Goal: Task Accomplishment & Management: Manage account settings

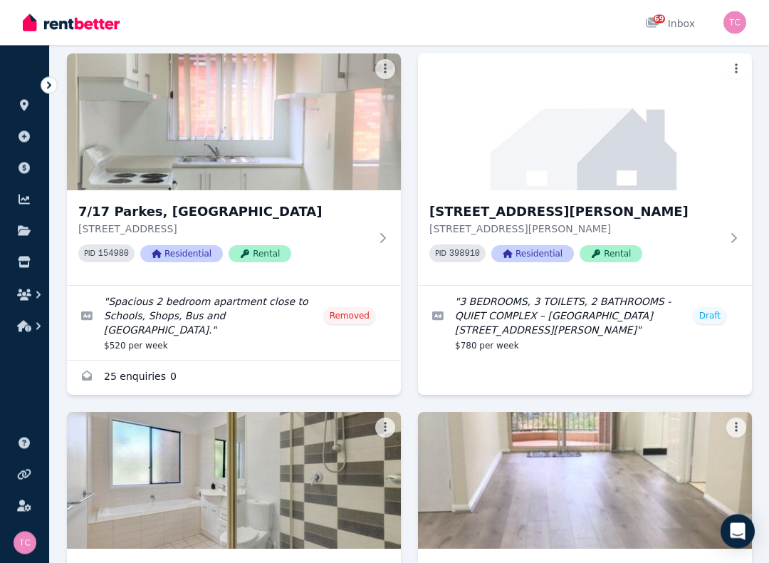
scroll to position [823, 0]
click at [606, 119] on img at bounding box center [585, 121] width 334 height 137
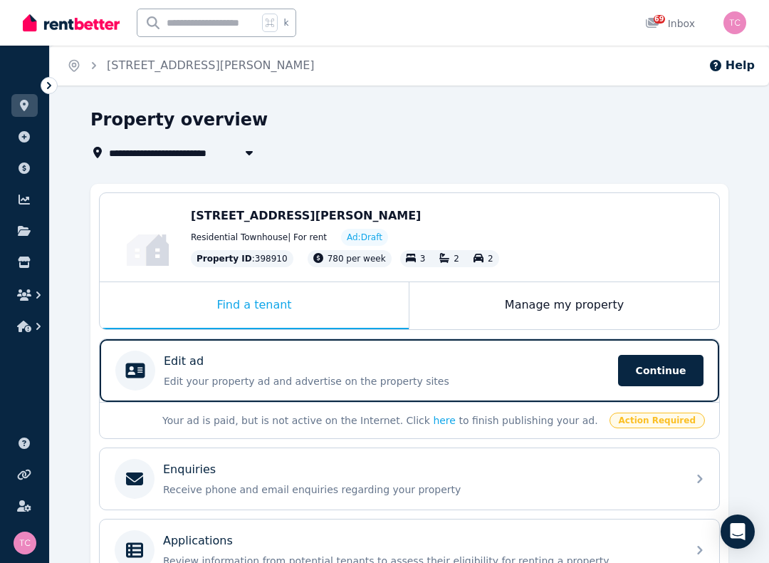
click at [660, 382] on span "Continue" at bounding box center [660, 370] width 85 height 31
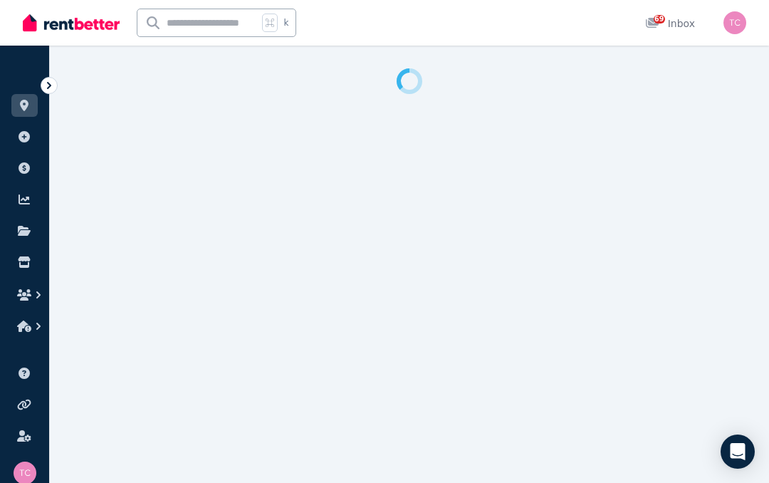
select select "***"
select select "**********"
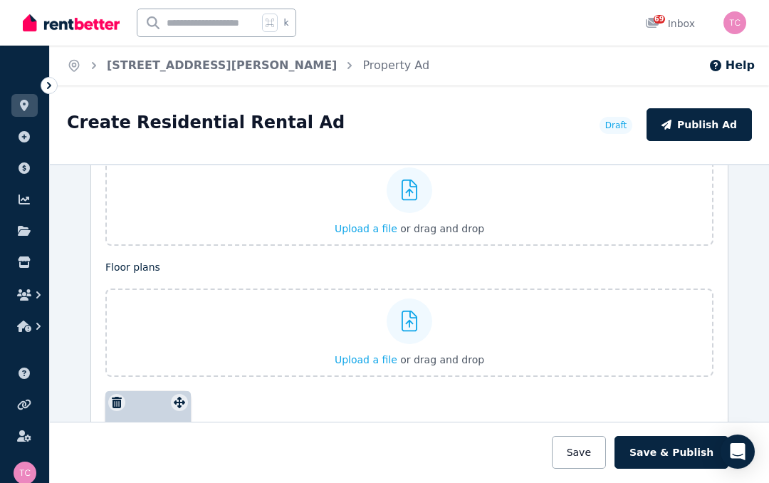
scroll to position [1764, 0]
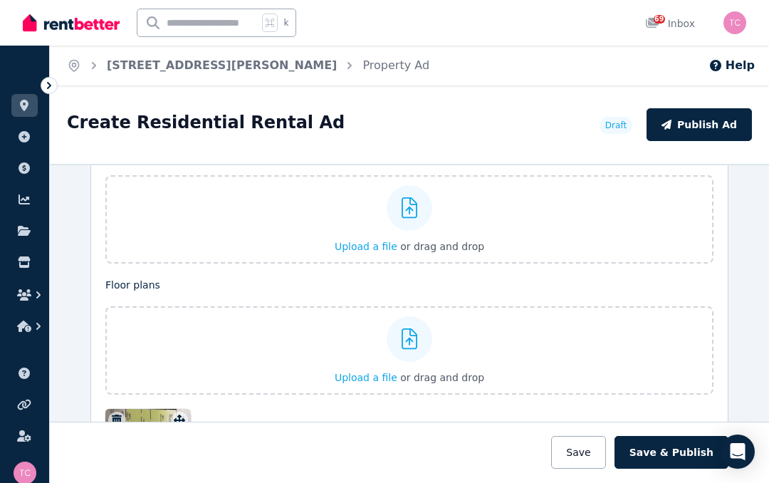
click at [409, 218] on icon at bounding box center [410, 207] width 16 height 21
click at [0, 0] on input "Upload a file or drag and drop" at bounding box center [0, 0] width 0 height 0
click at [407, 215] on icon at bounding box center [410, 207] width 16 height 21
click at [0, 0] on input "Upload a file or drag and drop" at bounding box center [0, 0] width 0 height 0
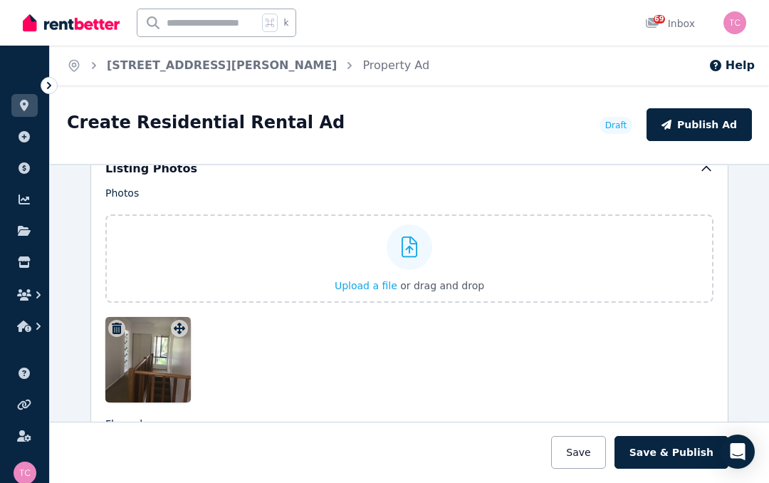
scroll to position [1734, 0]
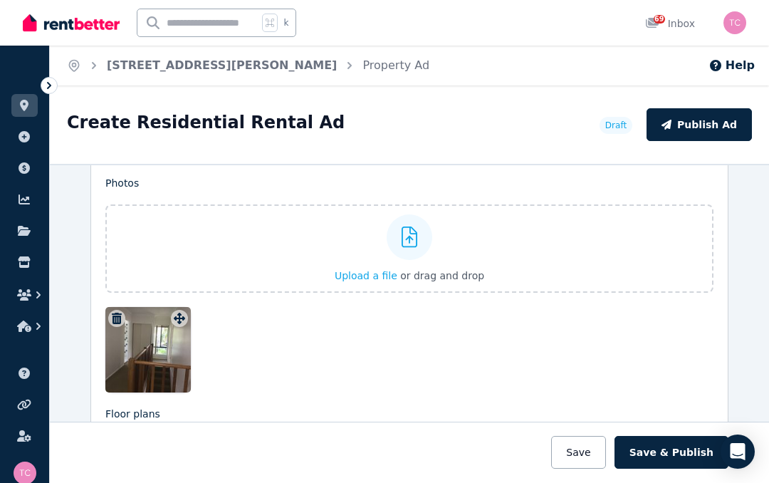
click at [257, 357] on div at bounding box center [409, 349] width 608 height 85
click at [167, 362] on div at bounding box center [147, 349] width 85 height 85
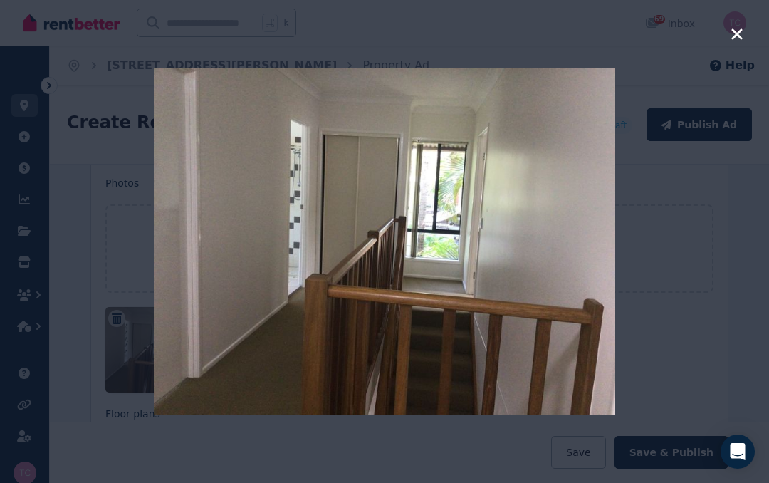
click at [739, 37] on icon "button" at bounding box center [737, 33] width 11 height 11
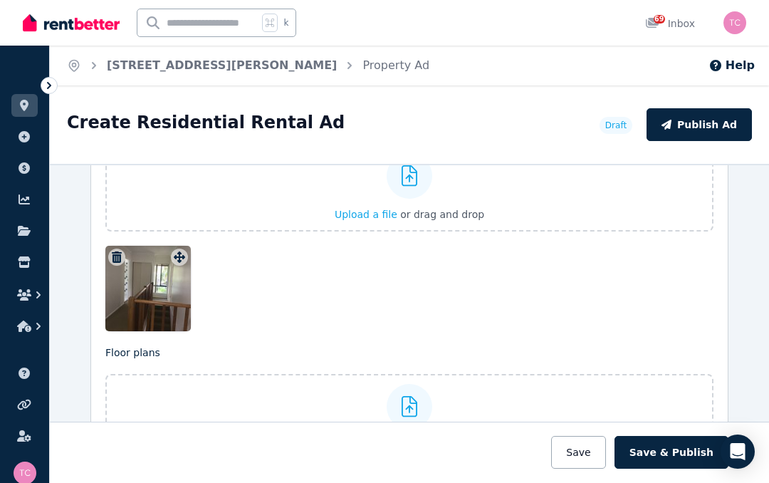
scroll to position [1796, 0]
click at [529, 321] on div at bounding box center [409, 287] width 608 height 85
click at [609, 308] on div at bounding box center [409, 287] width 608 height 85
click at [602, 452] on button "Save" at bounding box center [578, 452] width 54 height 33
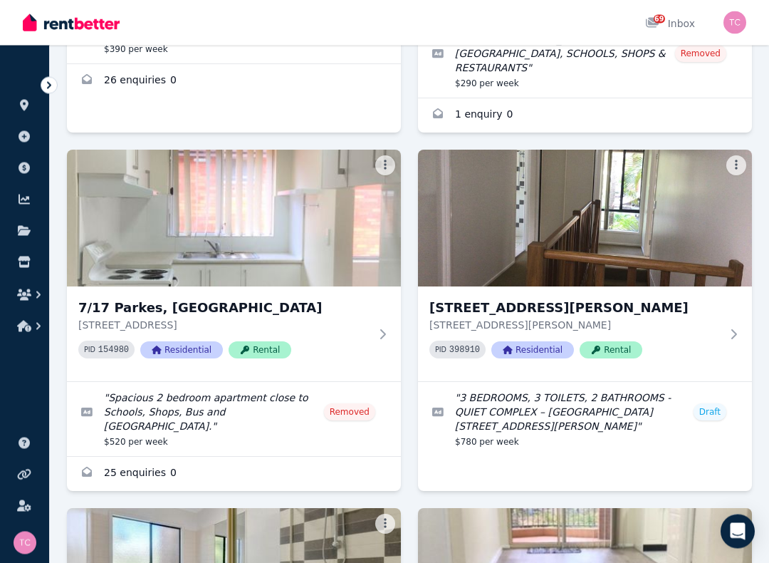
scroll to position [727, 0]
click at [610, 197] on img at bounding box center [585, 218] width 334 height 137
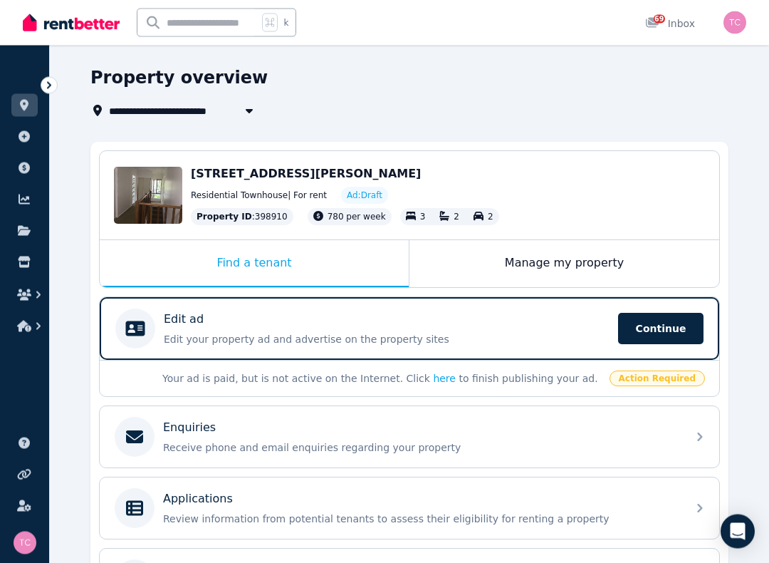
scroll to position [42, 0]
click at [655, 332] on span "Continue" at bounding box center [660, 328] width 85 height 31
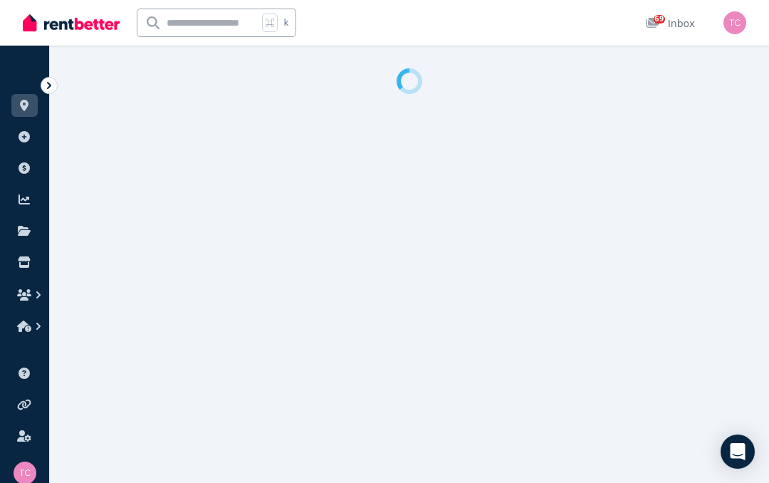
select select "***"
select select "**********"
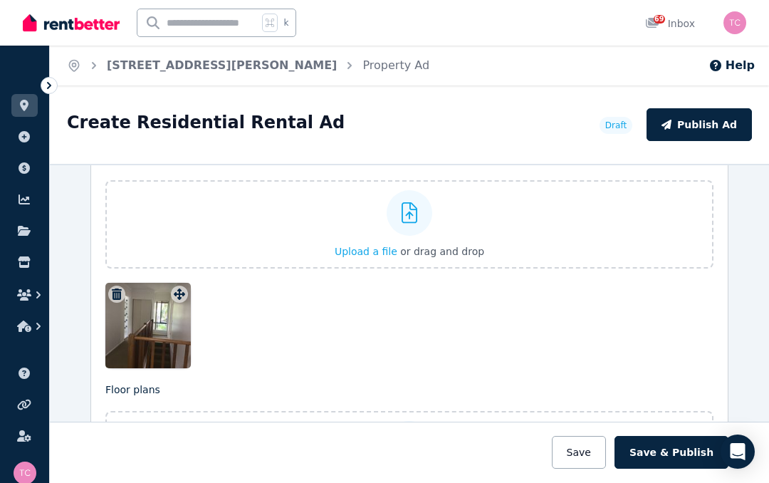
scroll to position [1757, 0]
click at [168, 333] on div at bounding box center [147, 327] width 85 height 85
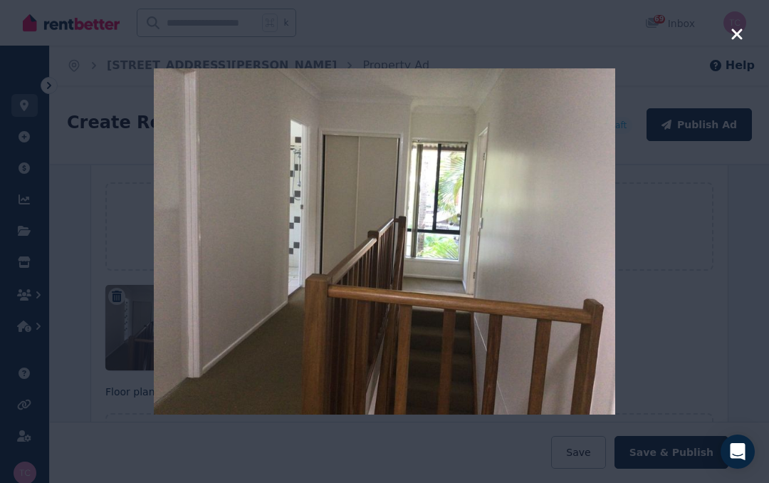
click at [732, 50] on div at bounding box center [384, 241] width 769 height 483
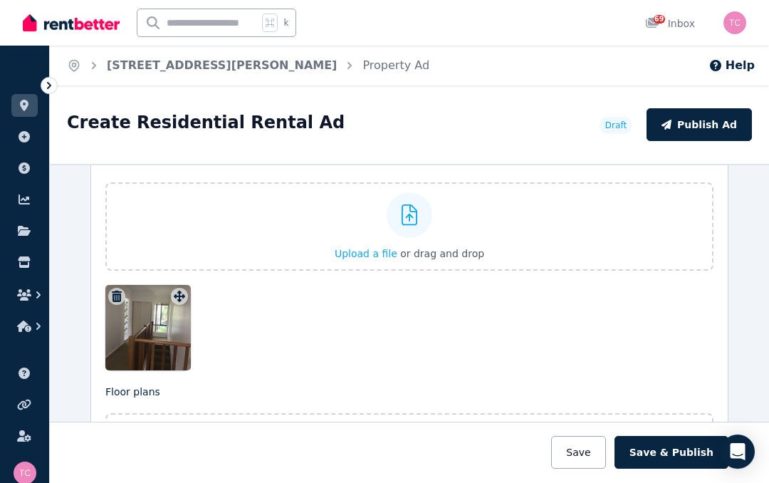
click at [118, 301] on icon "button" at bounding box center [117, 296] width 10 height 11
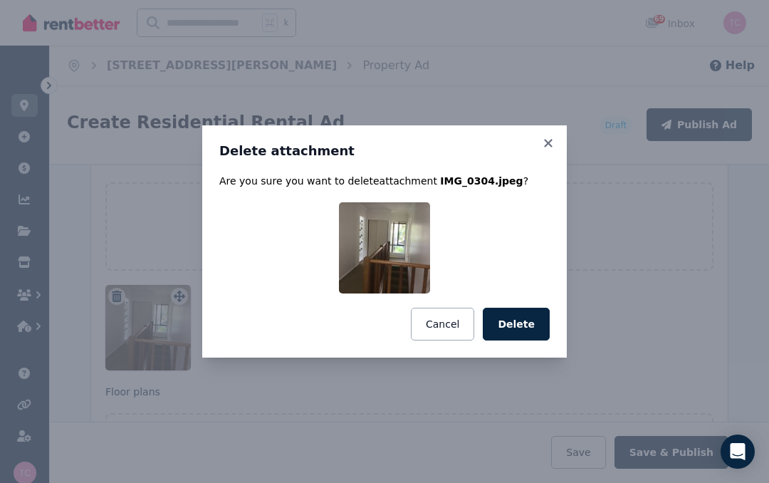
click at [529, 328] on button "Delete" at bounding box center [516, 324] width 67 height 33
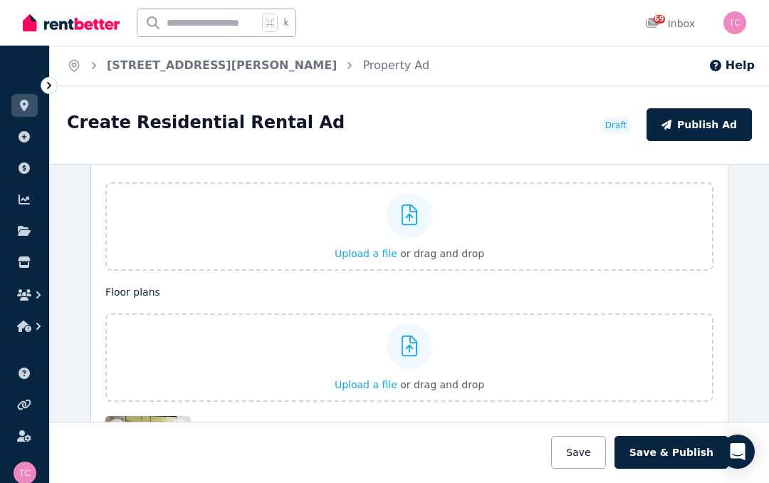
click at [417, 219] on icon at bounding box center [410, 214] width 16 height 21
click at [0, 0] on input "Upload a file or drag and drop" at bounding box center [0, 0] width 0 height 0
click at [346, 233] on div "Upload a file or drag and drop" at bounding box center [410, 226] width 150 height 85
click at [0, 0] on input "Upload a file or drag and drop" at bounding box center [0, 0] width 0 height 0
click at [416, 223] on icon at bounding box center [410, 214] width 16 height 21
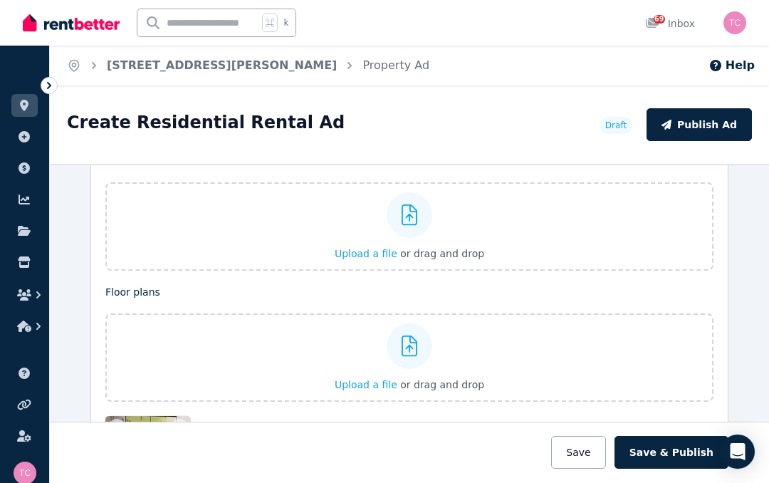
click at [0, 0] on input "Upload a file or drag and drop" at bounding box center [0, 0] width 0 height 0
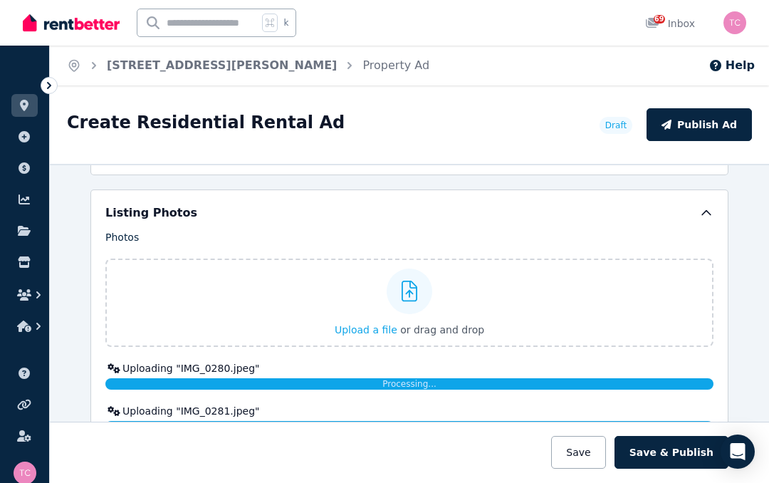
scroll to position [1679, 0]
